Goal: Task Accomplishment & Management: Use online tool/utility

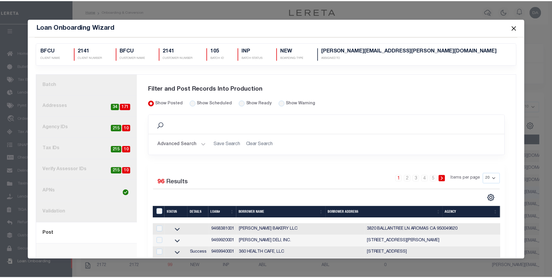
scroll to position [29, 0]
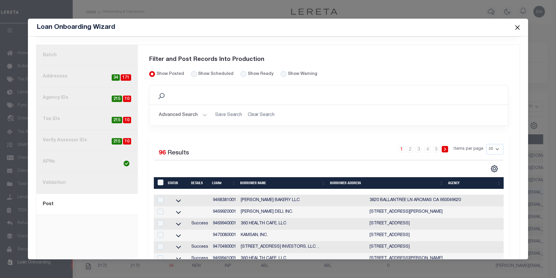
click at [516, 26] on button "Close" at bounding box center [518, 28] width 8 height 8
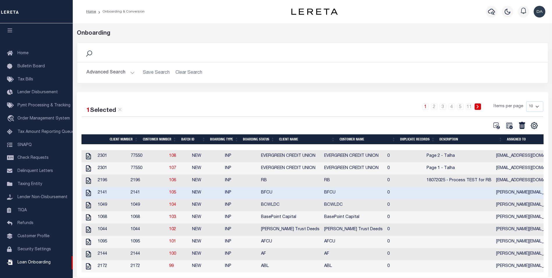
click at [229, 105] on div "1 2 3 4 5 … 11 Items per page 10 25 50 100" at bounding box center [371, 108] width 344 height 15
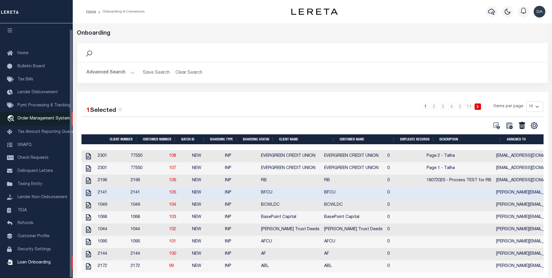
click at [44, 118] on link "travel_explore Order Management System" at bounding box center [36, 118] width 73 height 13
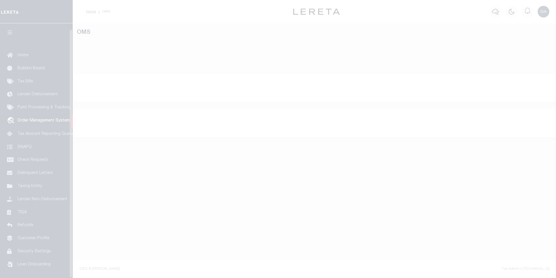
select select "200"
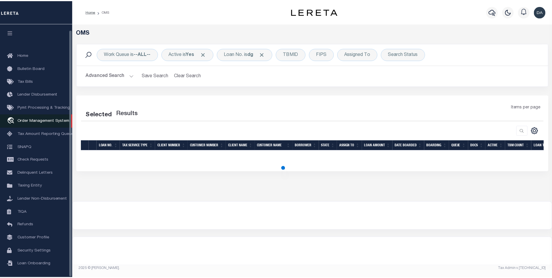
scroll to position [6, 0]
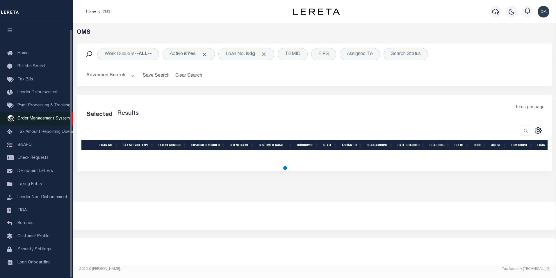
select select "200"
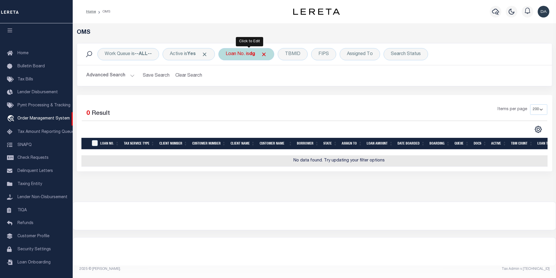
click at [242, 56] on div "Loan No. is dg" at bounding box center [246, 54] width 56 height 12
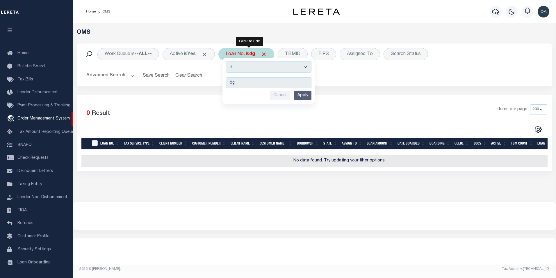
click at [270, 70] on select "Is Contains" at bounding box center [269, 66] width 86 height 11
select select "c"
click at [228, 61] on select "Is Contains" at bounding box center [269, 66] width 86 height 11
click at [302, 99] on input "Apply" at bounding box center [302, 95] width 17 height 10
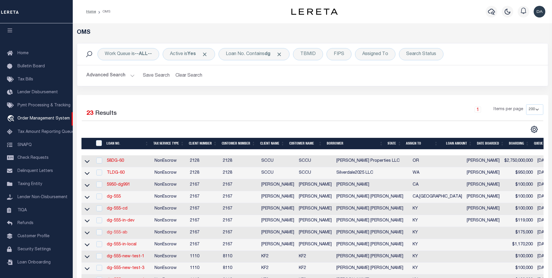
click at [117, 234] on link "dg-555-ab" at bounding box center [117, 232] width 21 height 4
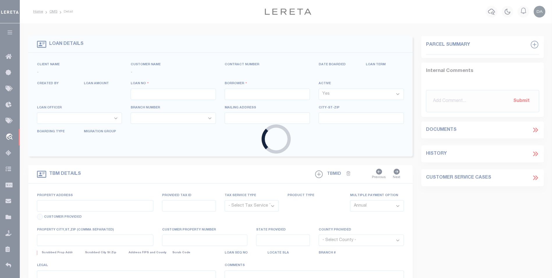
type input "dg-555-ab"
type input "david Mr garcia"
select select
type input "91007"
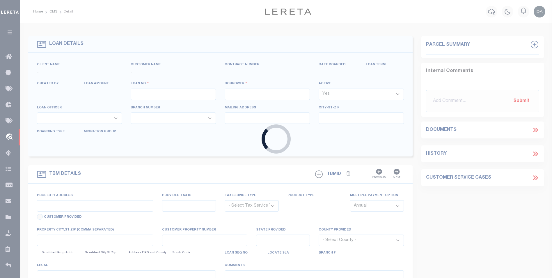
type input "05/09/2025"
select select "10"
select select "NonEscrow"
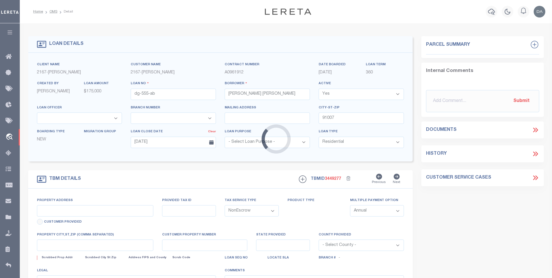
select select "10920"
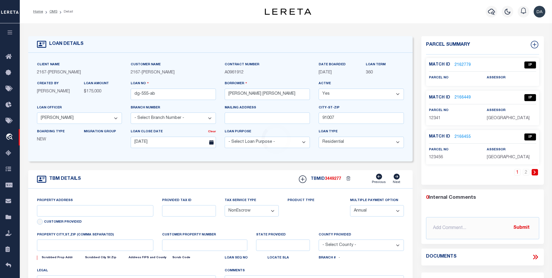
type input "4241 OUTER LOOP"
select select
type input "LOUISVILLE KY 40219-3850"
type input "KY"
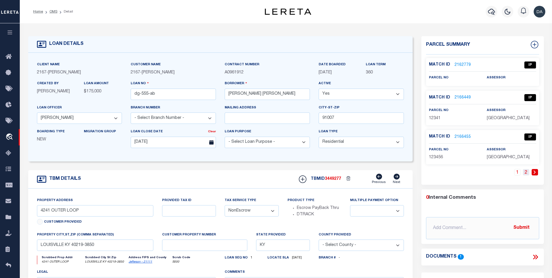
click at [525, 172] on link "2" at bounding box center [526, 172] width 6 height 6
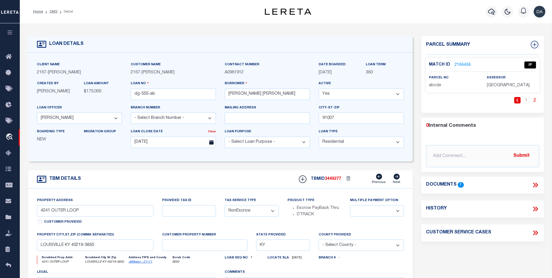
click at [461, 65] on link "2166456" at bounding box center [462, 65] width 16 height 6
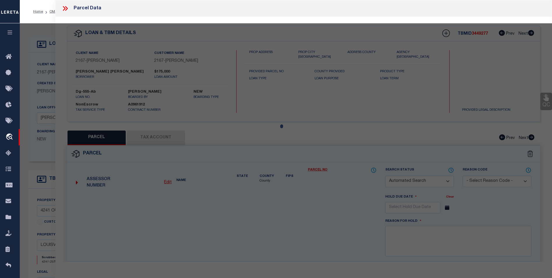
checkbox input "false"
select select "IP"
checkbox input "false"
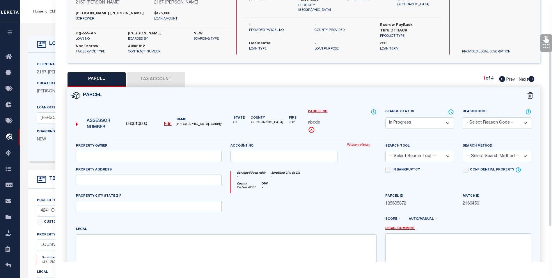
scroll to position [87, 0]
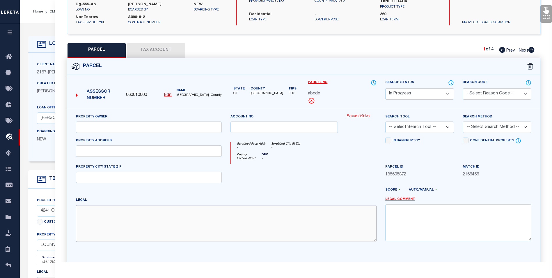
drag, startPoint x: 265, startPoint y: 106, endPoint x: 232, endPoint y: 229, distance: 127.2
click at [232, 229] on textarea at bounding box center [226, 223] width 301 height 37
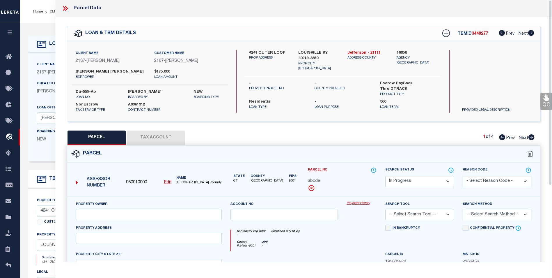
click at [67, 10] on icon at bounding box center [65, 9] width 8 height 8
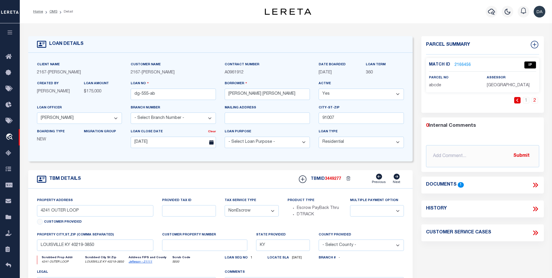
click at [535, 130] on div "0 Internal Comments @Aakash Patel @Adrian Garin @Agustin Fernandez @Ahmad Darwi…" at bounding box center [482, 144] width 122 height 45
click at [463, 62] on link "2166456" at bounding box center [462, 65] width 16 height 6
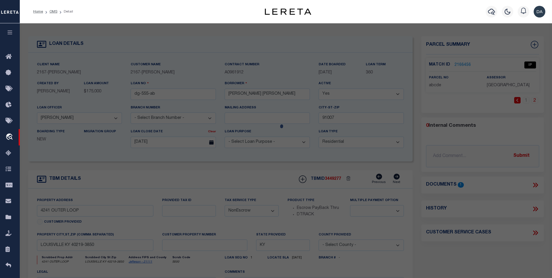
select select "AS"
checkbox input "false"
select select "IP"
checkbox input "false"
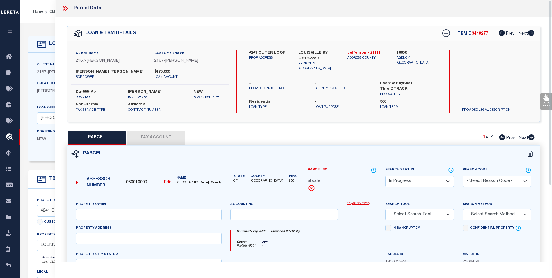
click at [63, 10] on icon at bounding box center [64, 8] width 3 height 5
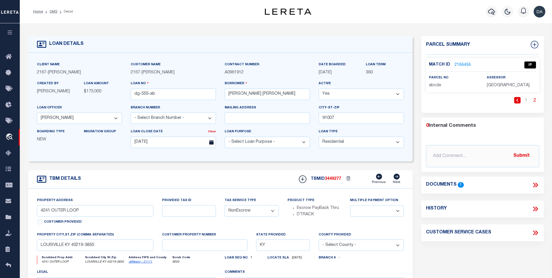
drag, startPoint x: 245, startPoint y: 177, endPoint x: 213, endPoint y: 169, distance: 32.7
click at [213, 169] on form "LOAN DETAILS Client Name 2167 - Matt Demo 2167" at bounding box center [220, 195] width 385 height 318
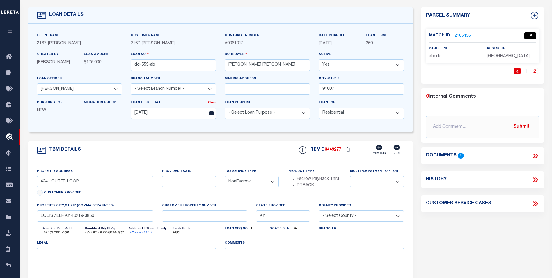
click at [466, 65] on div "Match ID 2166456 IP parcel no" at bounding box center [482, 56] width 122 height 55
click at [464, 34] on link "2166456" at bounding box center [462, 36] width 16 height 6
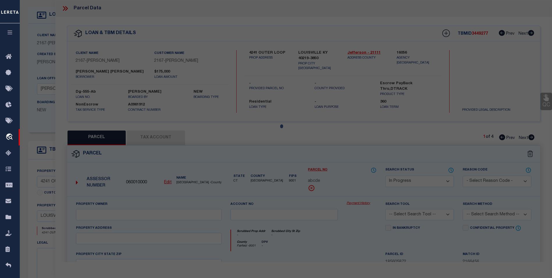
select select "AS"
checkbox input "false"
select select "IP"
checkbox input "false"
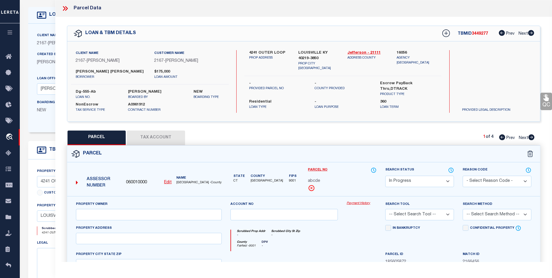
click at [141, 180] on span "060010000" at bounding box center [136, 182] width 21 height 6
copy span "060010000"
click at [66, 8] on icon at bounding box center [65, 9] width 8 height 8
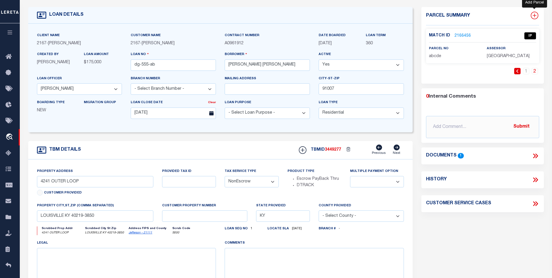
click at [533, 17] on icon at bounding box center [535, 16] width 8 height 8
select select "IP"
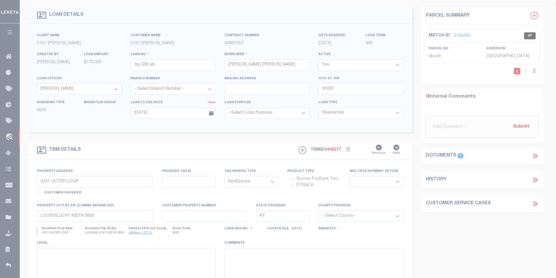
type textarea "-"
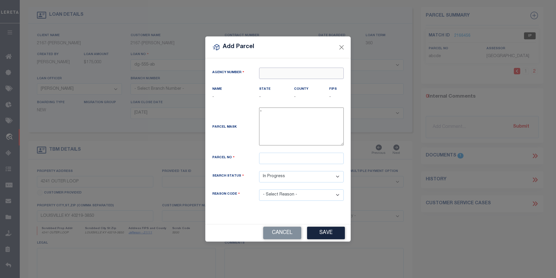
click at [271, 74] on input "text" at bounding box center [301, 72] width 85 height 11
paste input "060010000"
type input "060010000"
click at [275, 85] on div "060010000 : FAIRFIELD COUNTY" at bounding box center [301, 87] width 84 height 17
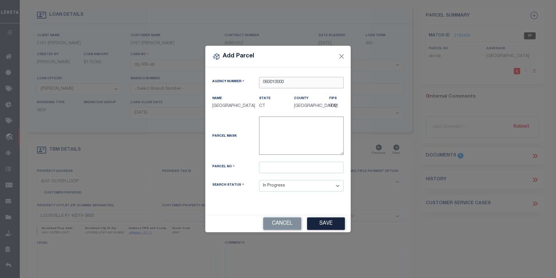
type input "060010000"
click at [283, 227] on button "Cancel" at bounding box center [282, 223] width 38 height 13
